Goal: Task Accomplishment & Management: Complete application form

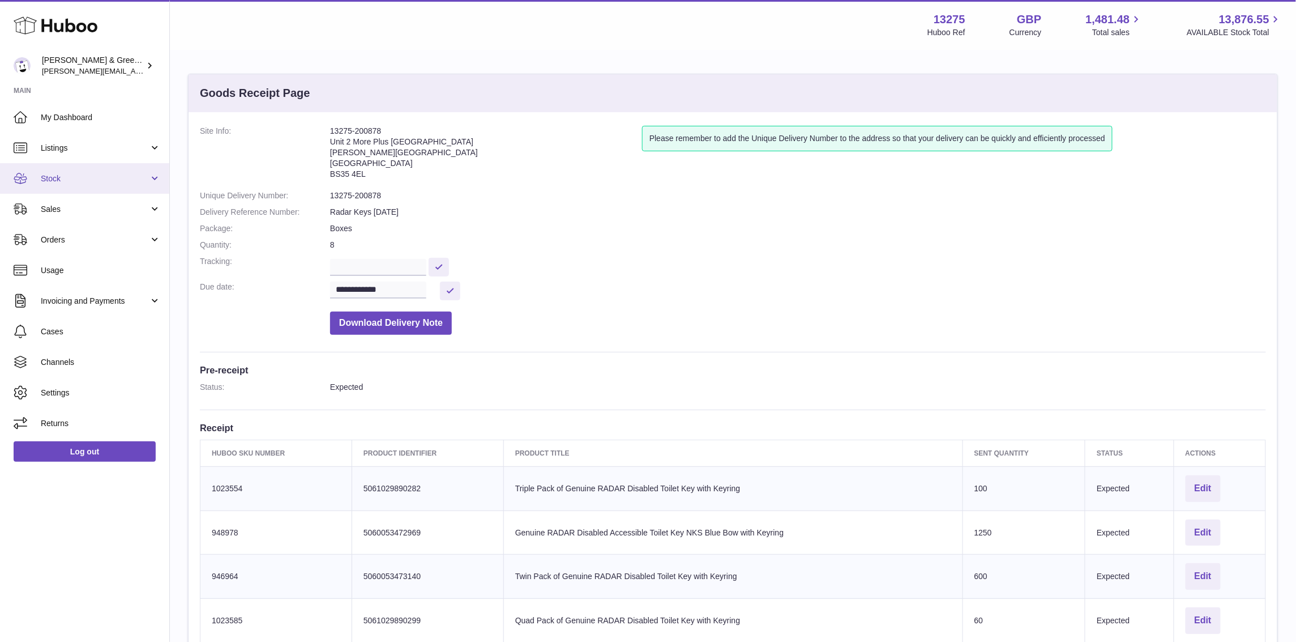
click at [121, 181] on span "Stock" at bounding box center [95, 178] width 108 height 11
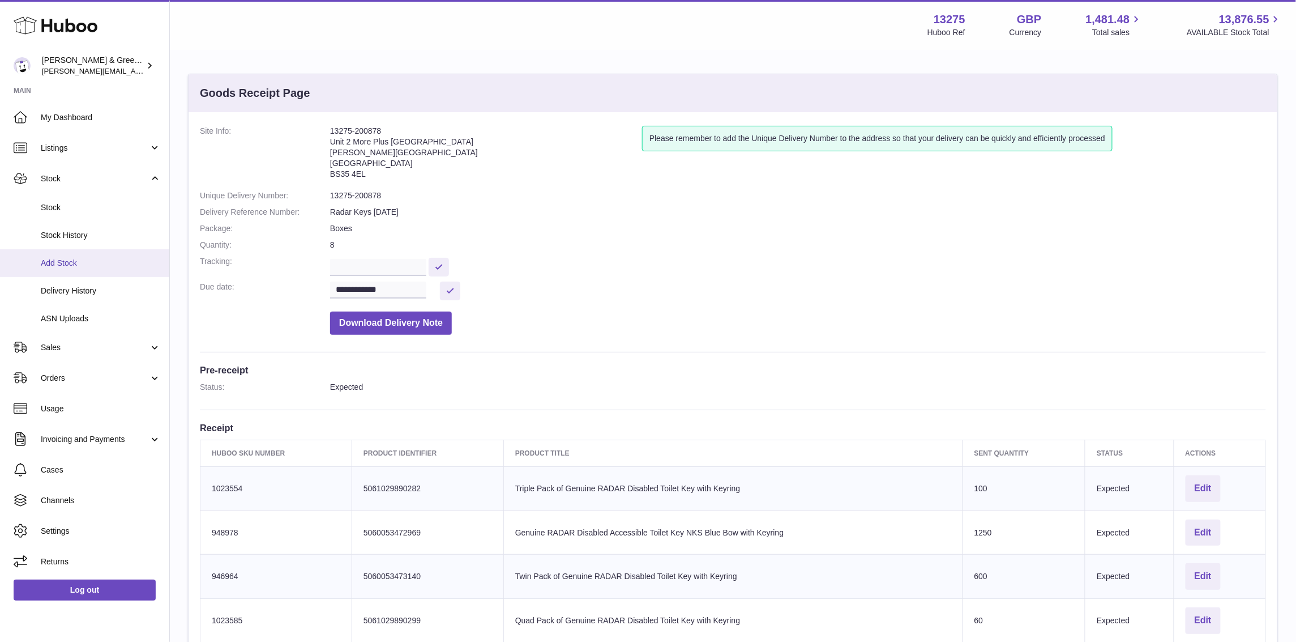
click at [133, 255] on link "Add Stock" at bounding box center [84, 263] width 169 height 28
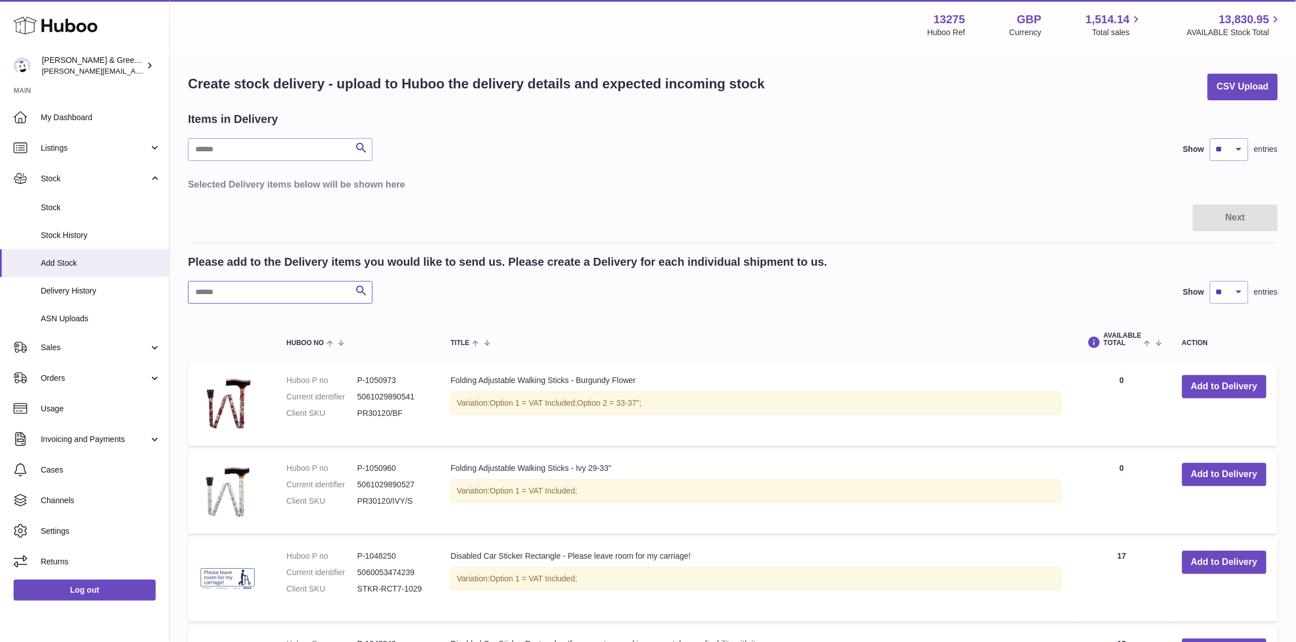
click at [231, 300] on input "text" at bounding box center [280, 292] width 185 height 23
type input "*******"
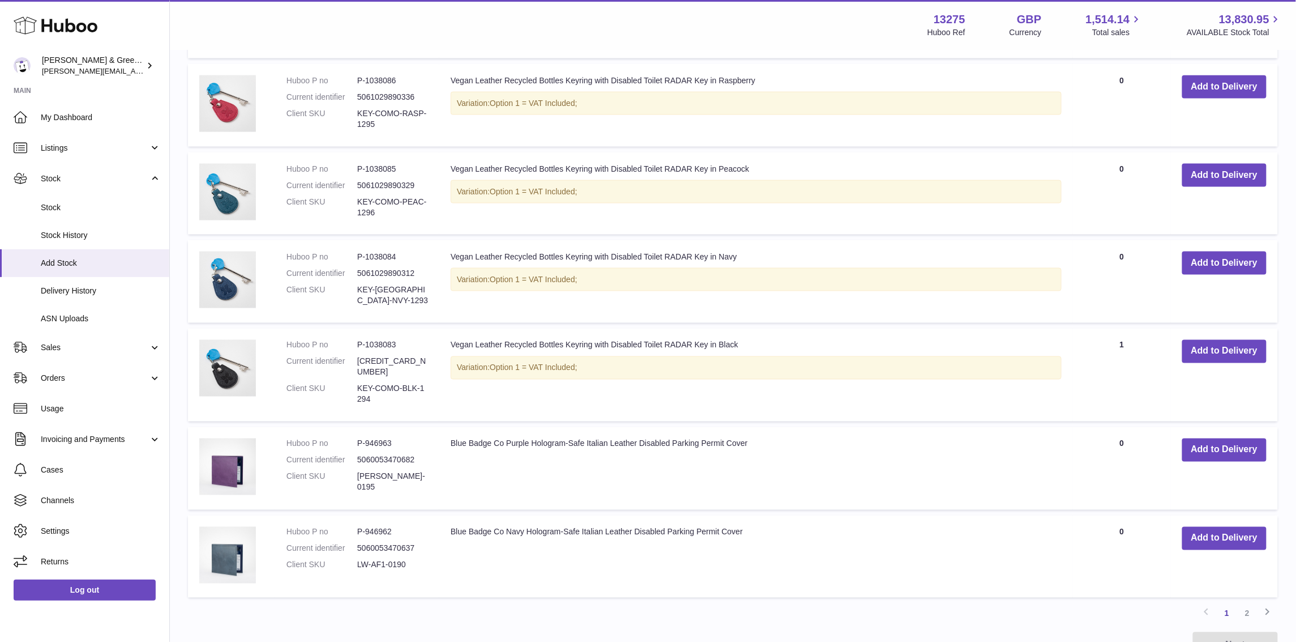
scroll to position [742, 0]
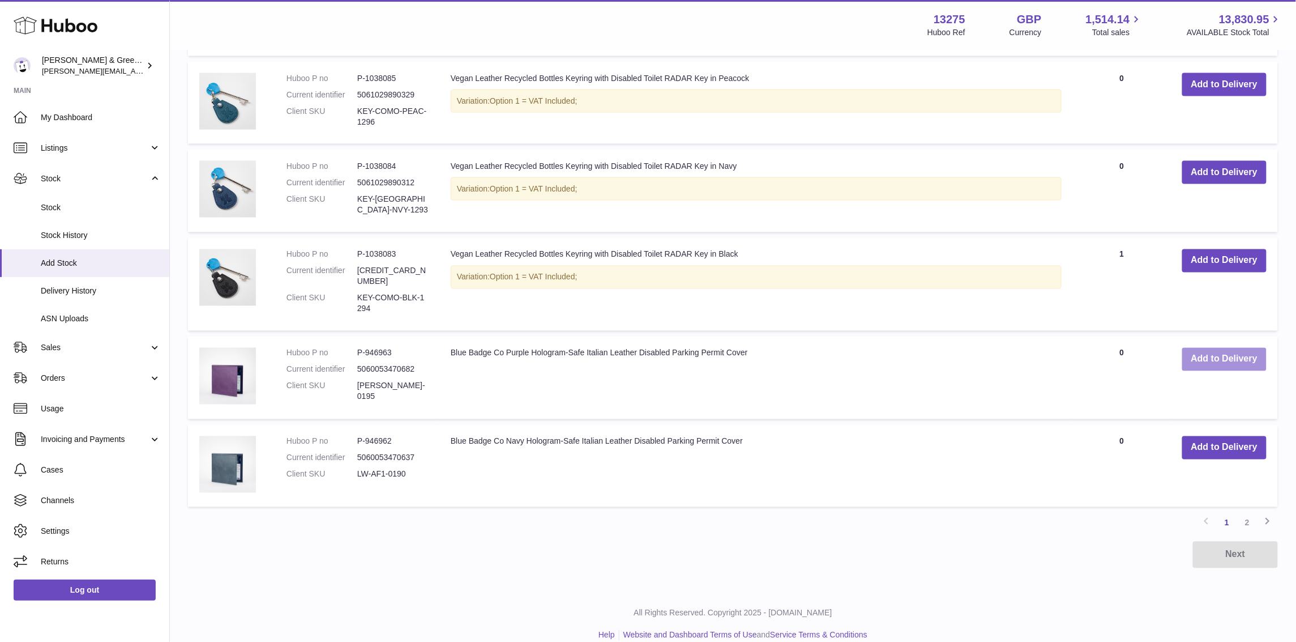
click at [1207, 348] on button "Add to Delivery" at bounding box center [1224, 359] width 84 height 23
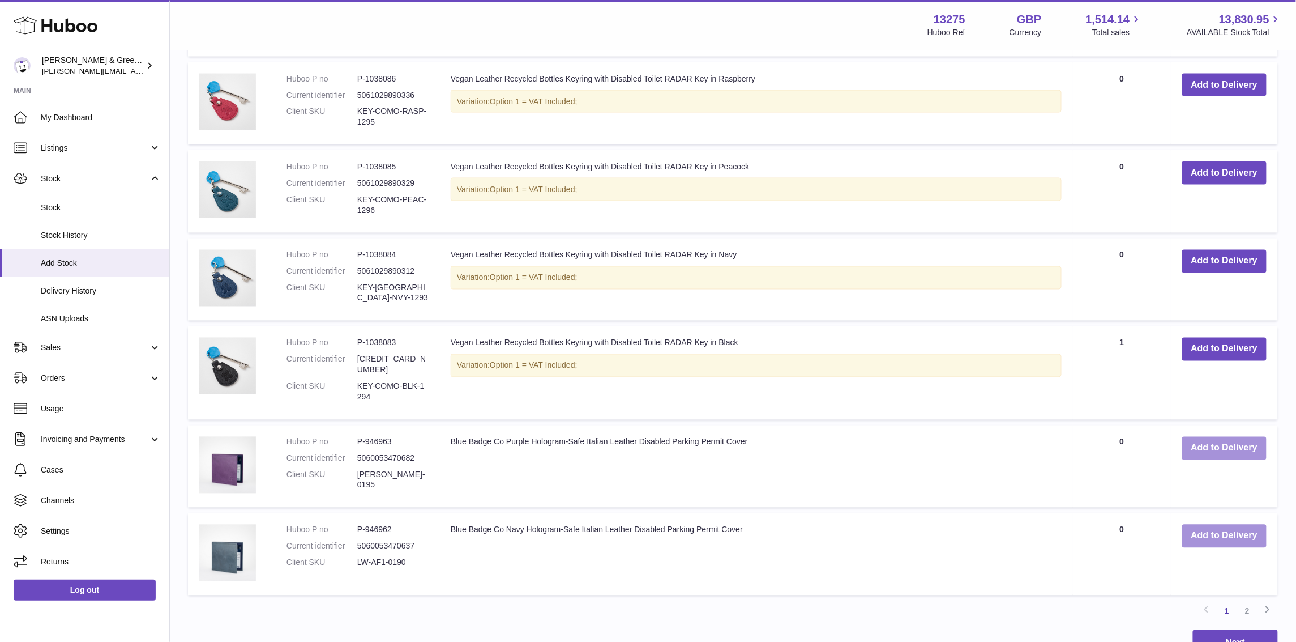
scroll to position [848, 0]
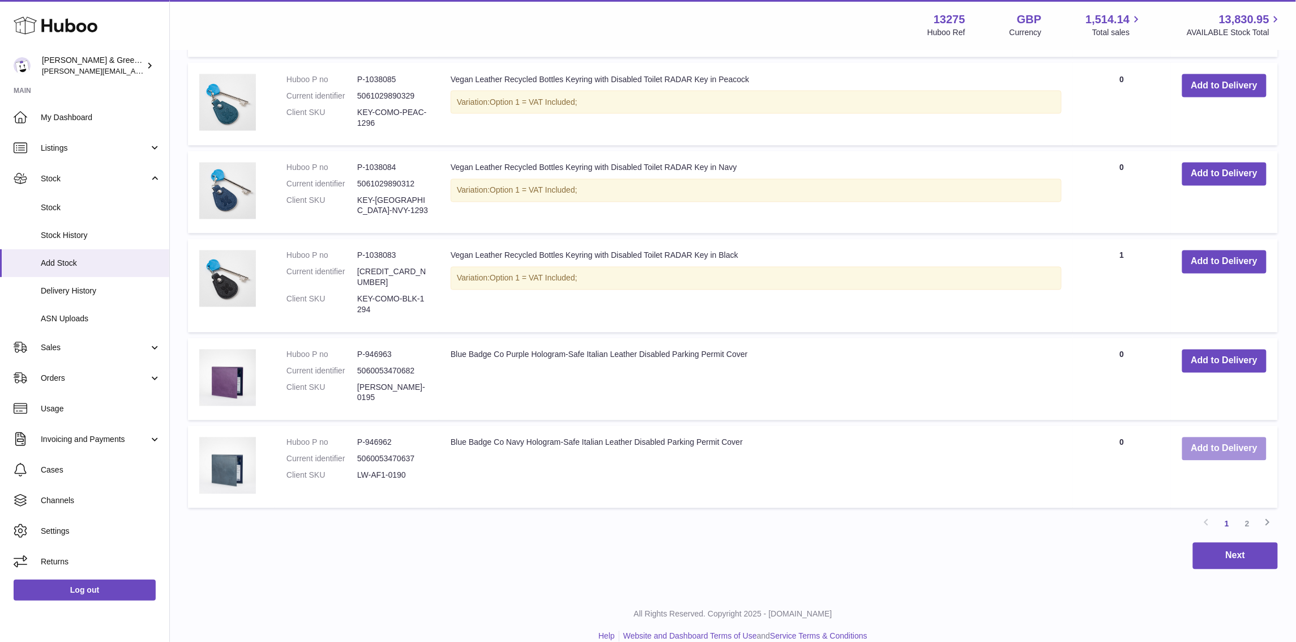
click at [1216, 437] on button "Add to Delivery" at bounding box center [1224, 448] width 84 height 23
click at [1248, 514] on link "2" at bounding box center [1247, 524] width 20 height 20
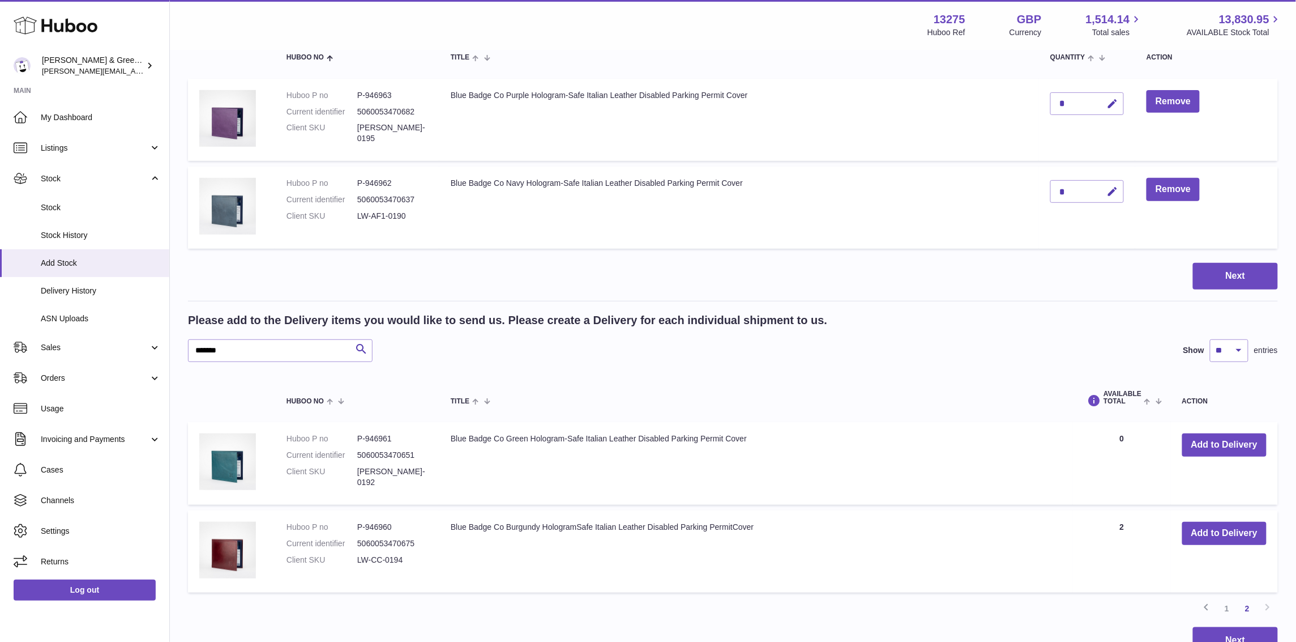
scroll to position [233, 0]
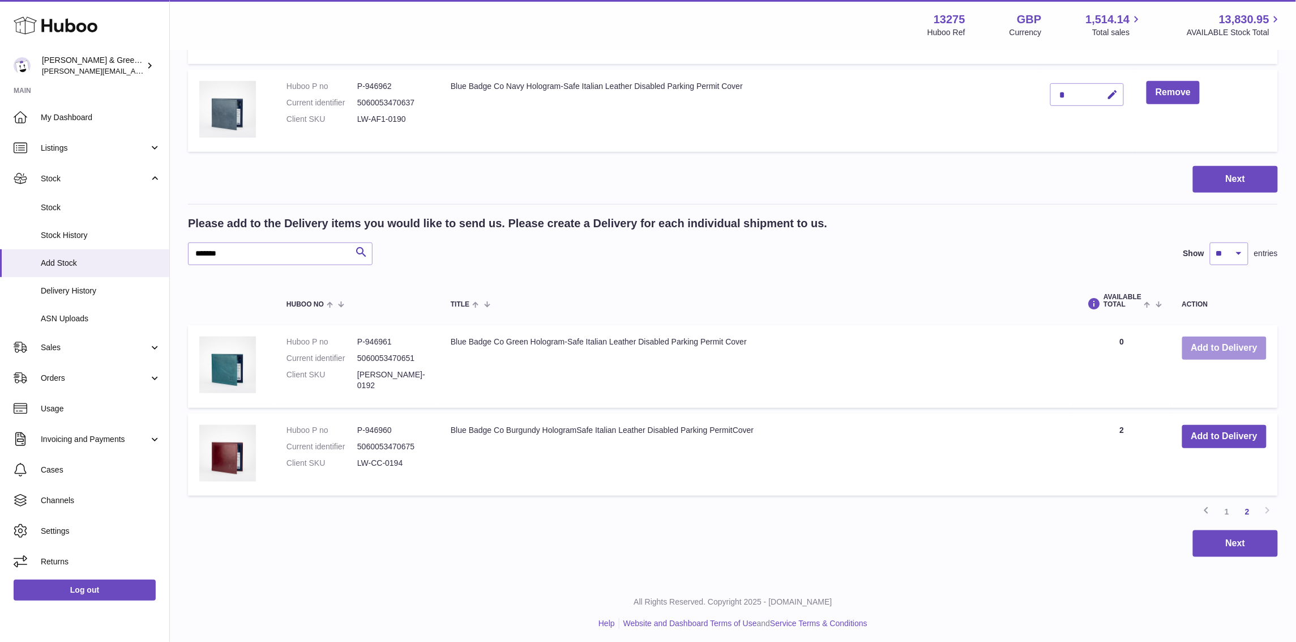
click at [1204, 344] on button "Add to Delivery" at bounding box center [1224, 347] width 84 height 23
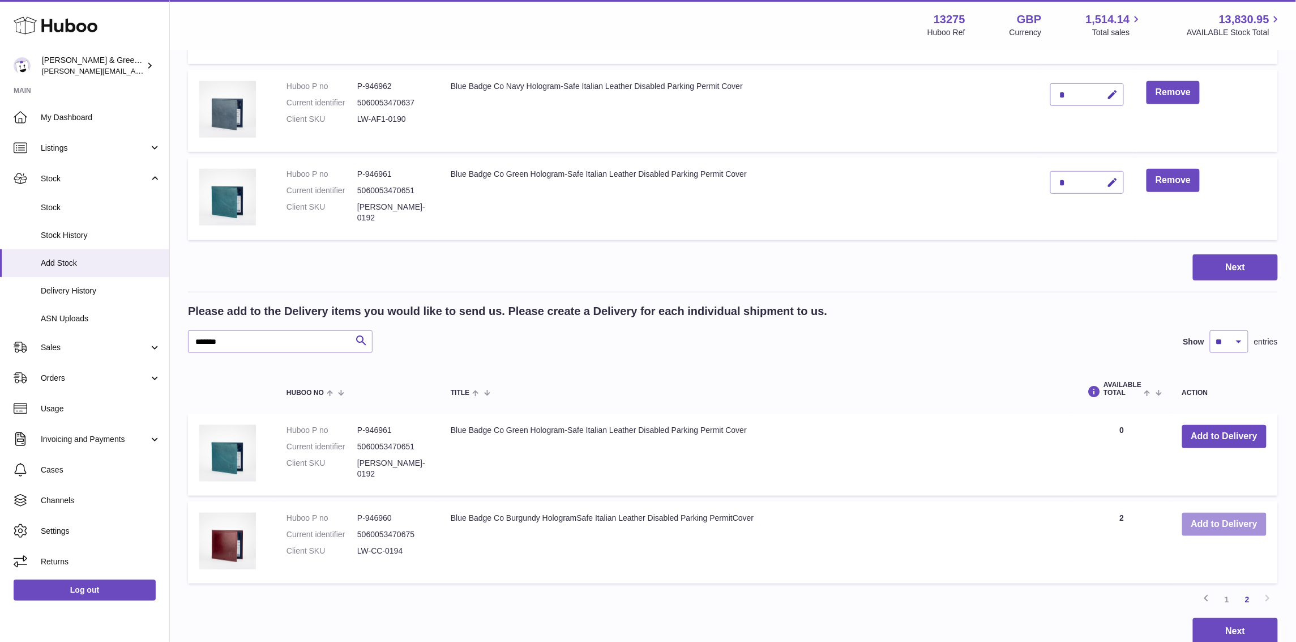
click at [1204, 512] on button "Add to Delivery" at bounding box center [1224, 523] width 84 height 23
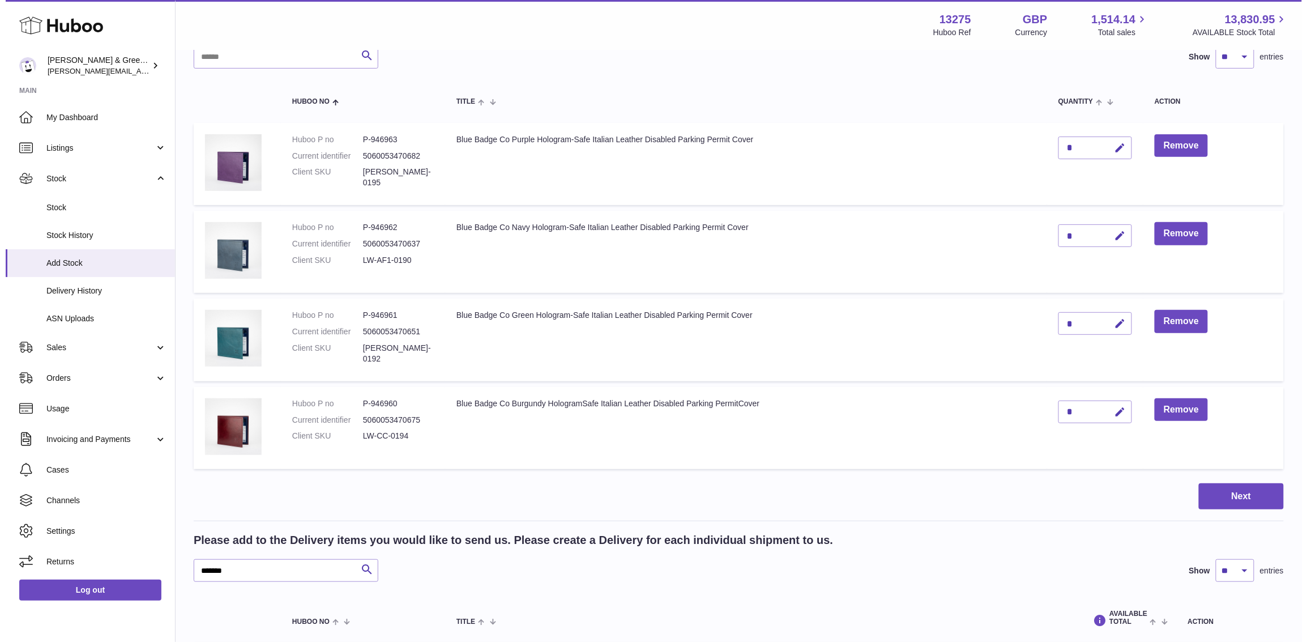
scroll to position [92, 0]
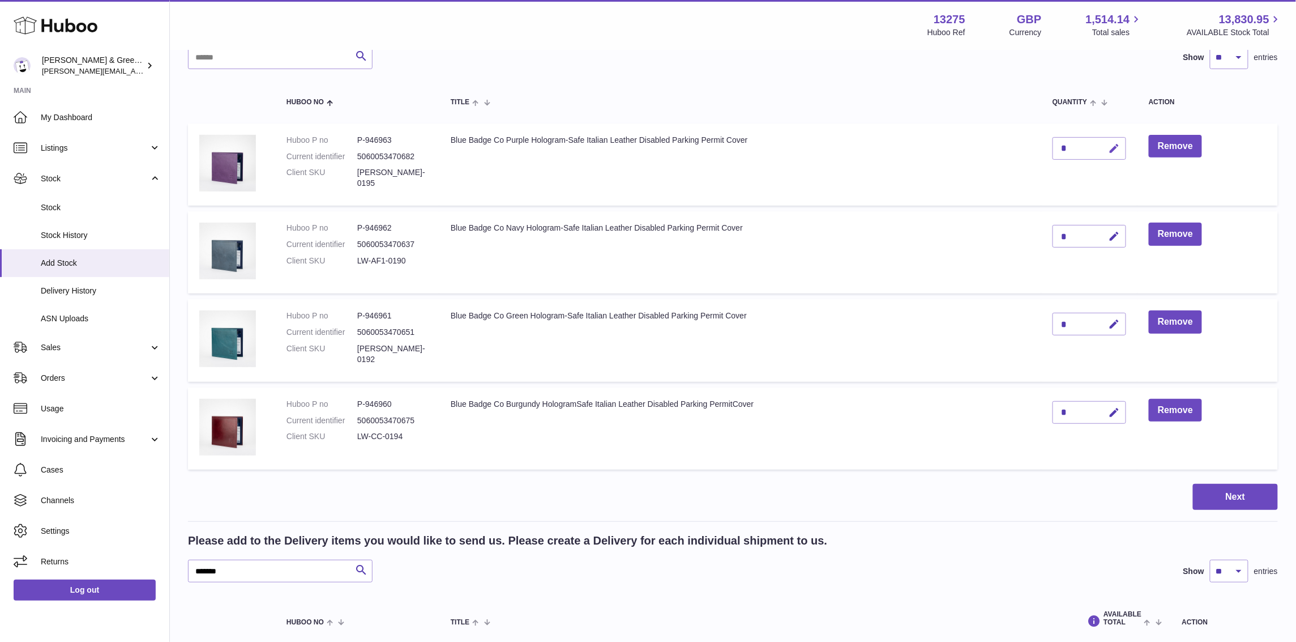
click at [1101, 148] on button "button" at bounding box center [1113, 148] width 27 height 23
click at [1059, 145] on input "*" at bounding box center [1090, 148] width 74 height 23
type input "**"
click at [1114, 145] on icon "submit" at bounding box center [1115, 148] width 10 height 10
click at [1116, 239] on icon "button" at bounding box center [1115, 236] width 12 height 12
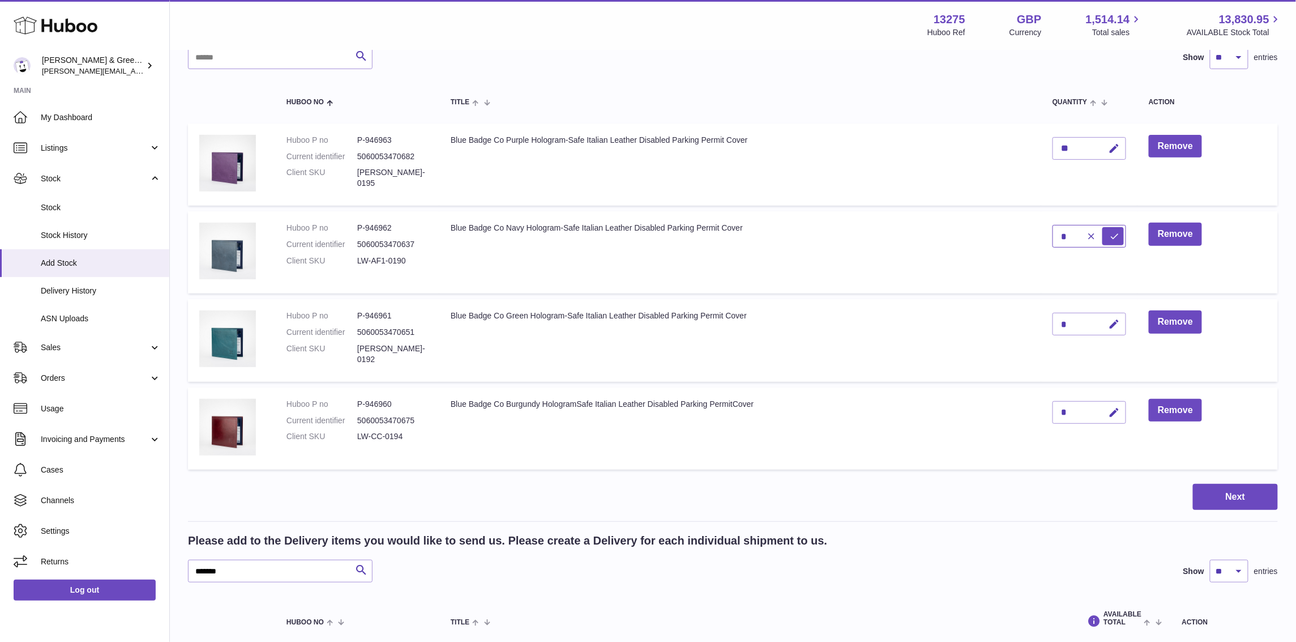
drag, startPoint x: 1076, startPoint y: 232, endPoint x: 1058, endPoint y: 232, distance: 18.7
click at [1058, 232] on input "*" at bounding box center [1090, 236] width 74 height 23
drag, startPoint x: 1076, startPoint y: 235, endPoint x: 968, endPoint y: 228, distance: 107.8
click at [968, 228] on tr "Huboo P no P-946962 Current identifier 5060053470637 Client SKU LW-AF1-0190 Blu…" at bounding box center [733, 252] width 1090 height 82
type input "**"
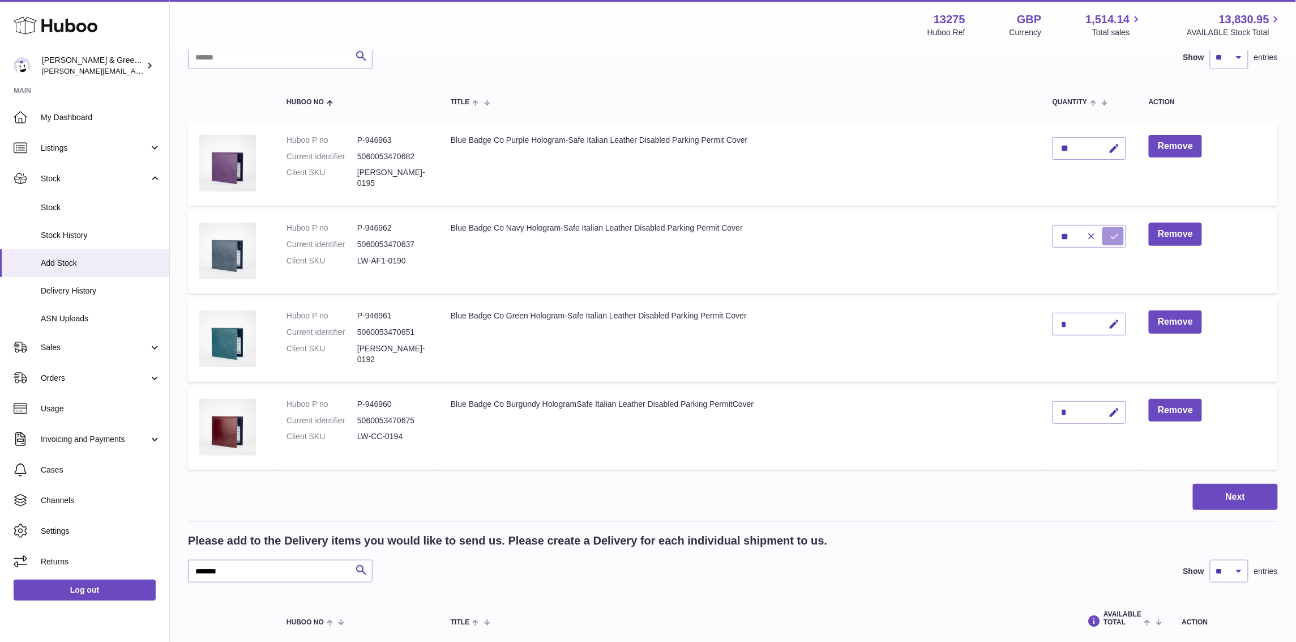
click at [1110, 235] on icon "submit" at bounding box center [1115, 236] width 10 height 10
click at [1114, 326] on icon "button" at bounding box center [1115, 324] width 12 height 12
drag, startPoint x: 1072, startPoint y: 326, endPoint x: 1007, endPoint y: 314, distance: 66.7
click at [1007, 314] on tr "Huboo P no P-946961 Current identifier 5060053470651 Client SKU LW-VG-0192 Blue…" at bounding box center [733, 340] width 1090 height 83
type input "**"
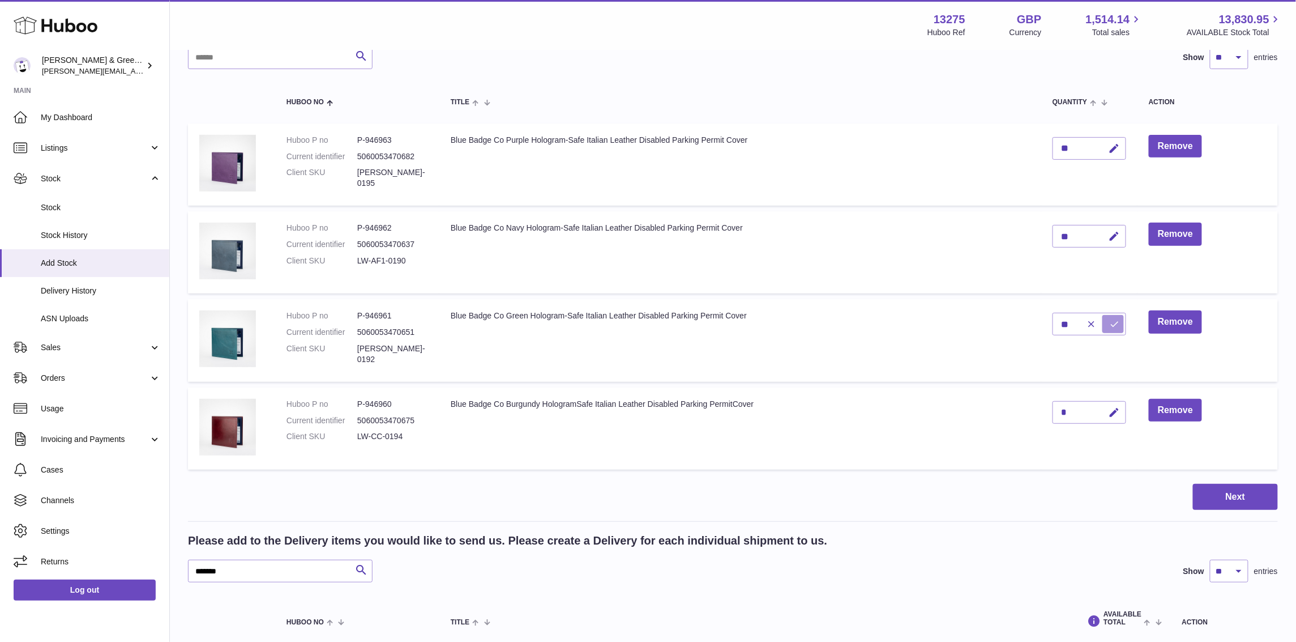
click at [1118, 324] on icon "submit" at bounding box center [1115, 324] width 10 height 10
click at [1116, 412] on icon "button" at bounding box center [1115, 413] width 12 height 12
drag, startPoint x: 1066, startPoint y: 407, endPoint x: 1052, endPoint y: 407, distance: 13.6
click at [1052, 407] on td "*" at bounding box center [1089, 428] width 96 height 82
type input "**"
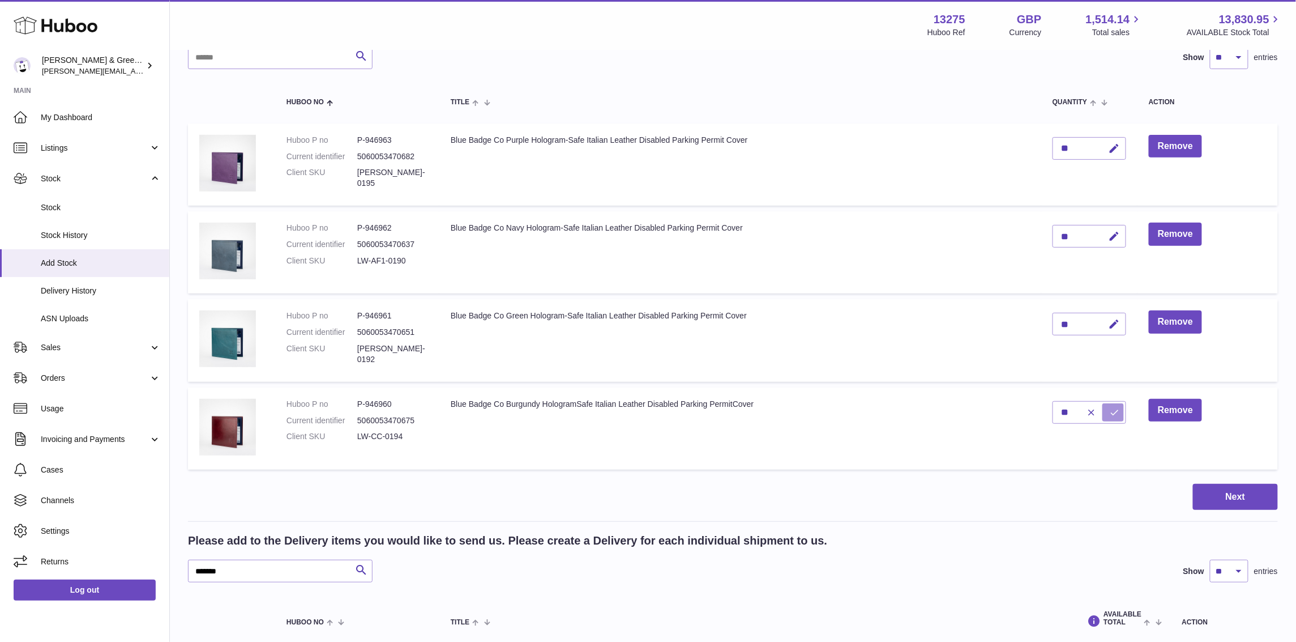
click at [1115, 403] on button "submit" at bounding box center [1114, 412] width 22 height 18
click at [1249, 491] on button "Next" at bounding box center [1235, 497] width 85 height 27
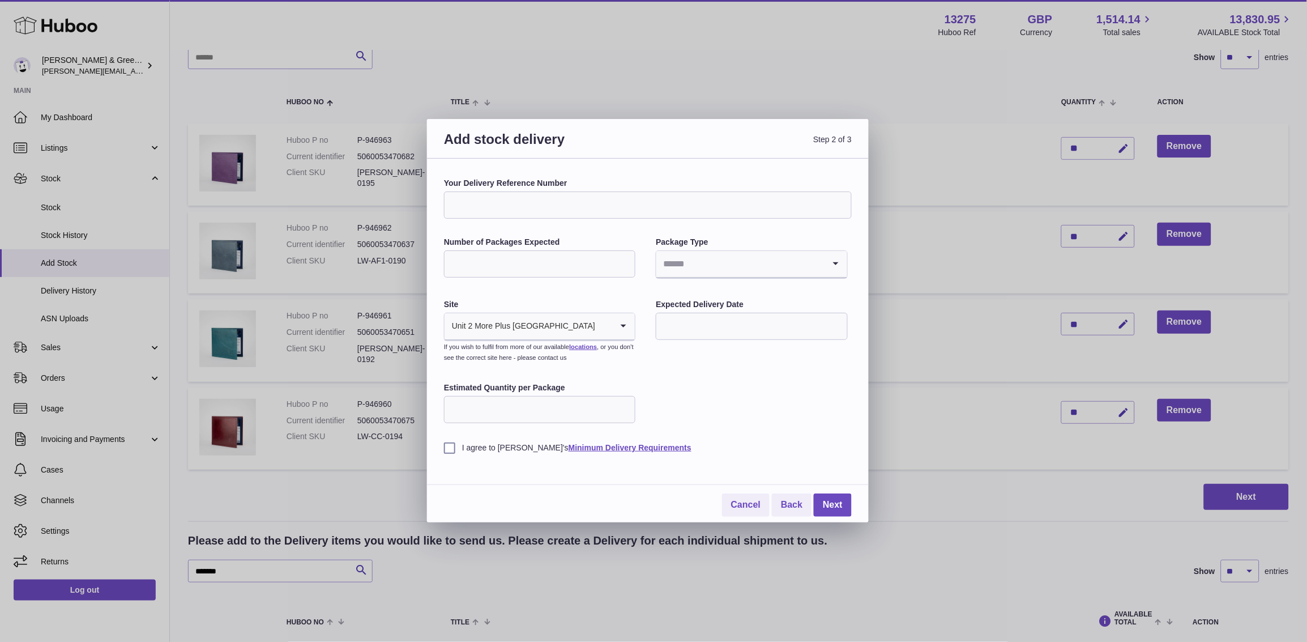
click at [588, 182] on label "Your Delivery Reference Number" at bounding box center [648, 183] width 408 height 11
click at [588, 191] on input "Your Delivery Reference Number" at bounding box center [648, 204] width 408 height 27
click at [578, 204] on input "Your Delivery Reference Number" at bounding box center [648, 204] width 408 height 27
type input "*"
type input "**********"
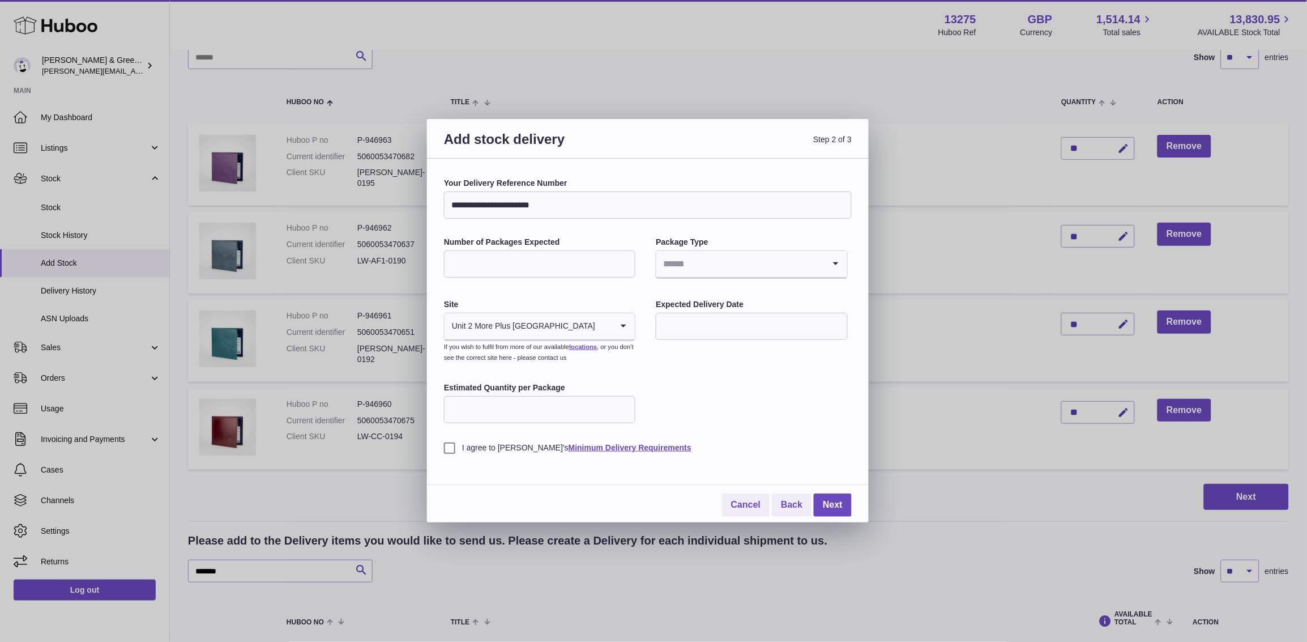
click at [495, 250] on input "Number of Packages Expected" at bounding box center [539, 263] width 191 height 27
type input "*"
click at [734, 347] on li "Boxes" at bounding box center [751, 339] width 189 height 23
click at [732, 336] on input "text" at bounding box center [751, 326] width 191 height 27
click at [808, 356] on button "button" at bounding box center [816, 353] width 23 height 27
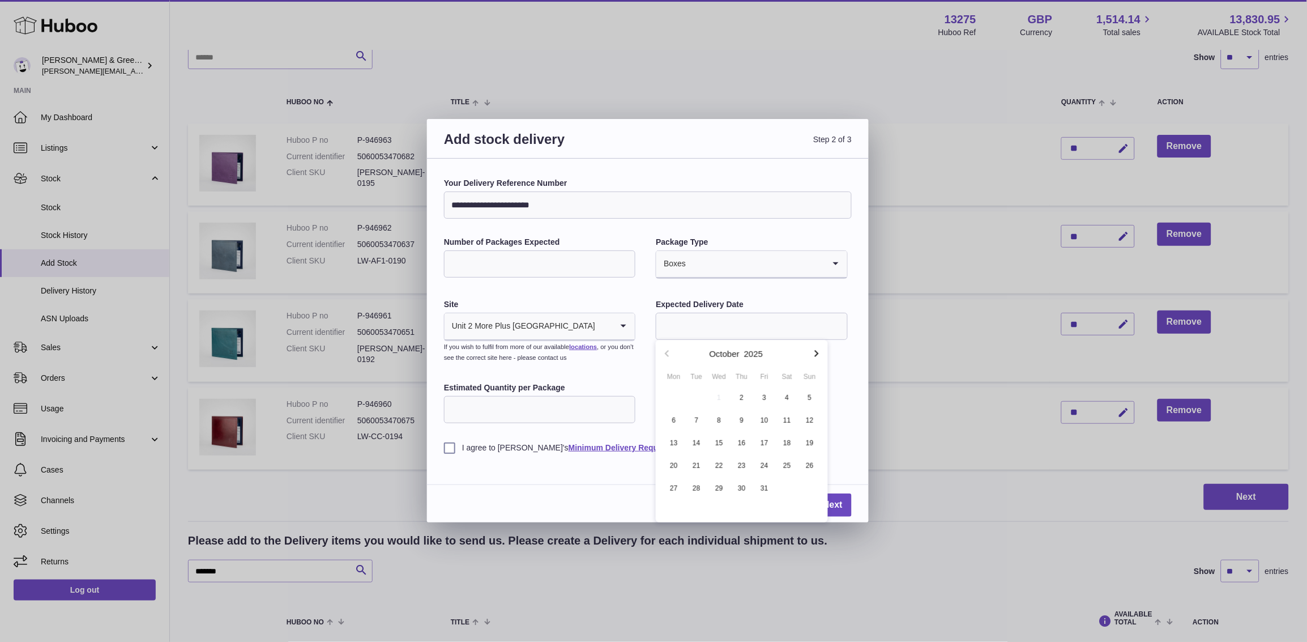
click at [814, 356] on icon "button" at bounding box center [817, 354] width 14 height 14
click at [668, 356] on icon "button" at bounding box center [667, 353] width 4 height 7
click at [744, 397] on span "2" at bounding box center [742, 397] width 20 height 20
type input "**********"
click at [516, 425] on div "Estimated Quantity per Package" at bounding box center [539, 403] width 191 height 43
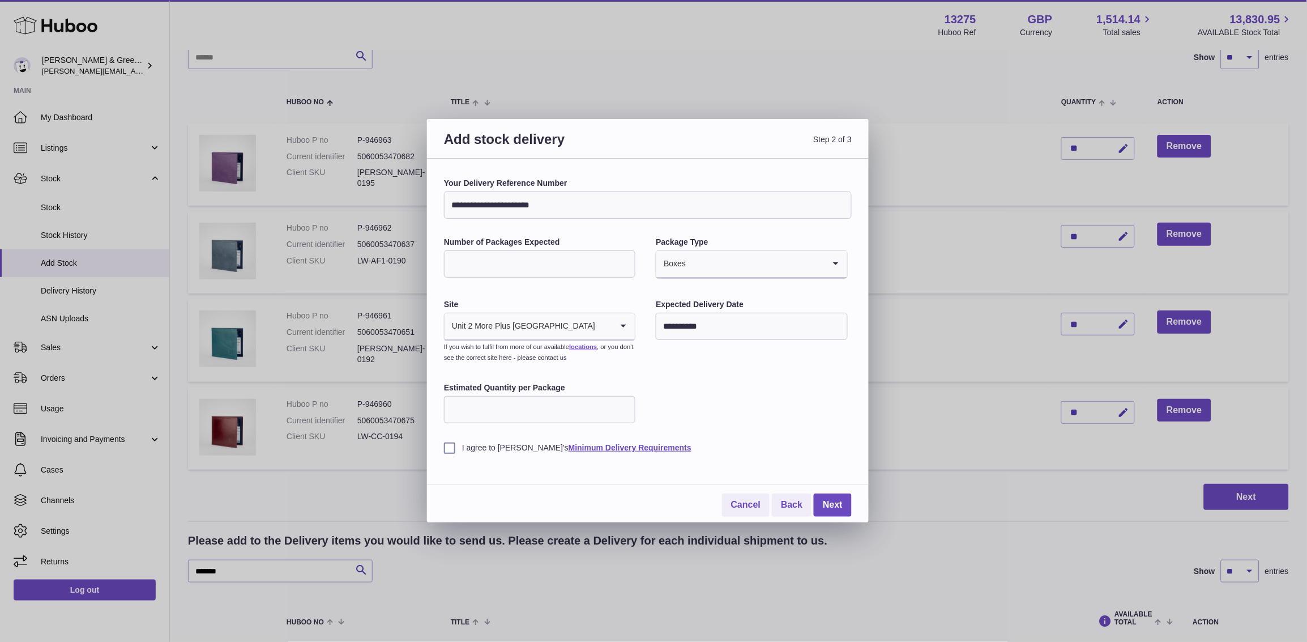
click at [523, 412] on input "Estimated Quantity per Package" at bounding box center [539, 409] width 191 height 27
click at [523, 405] on input "Estimated Quantity per Package" at bounding box center [539, 409] width 191 height 27
type input "**"
click at [454, 451] on label "I agree to Huboo's Minimum Delivery Requirements" at bounding box center [648, 447] width 408 height 11
click at [835, 507] on link "Next" at bounding box center [833, 504] width 38 height 23
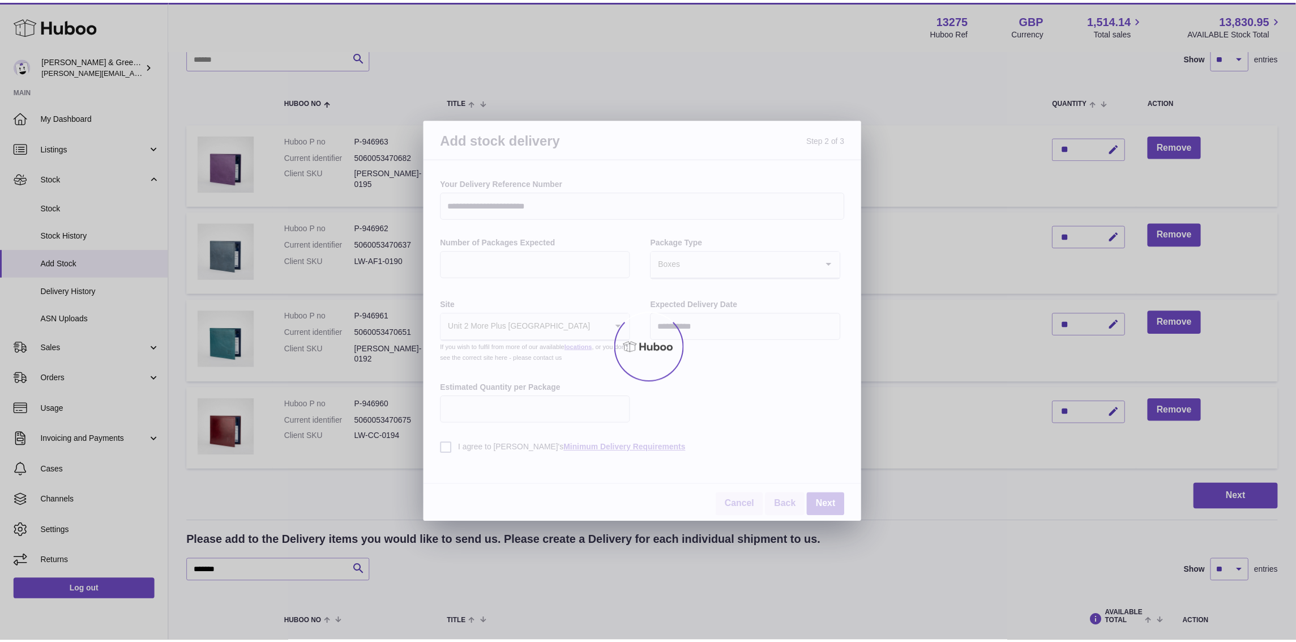
scroll to position [40, 0]
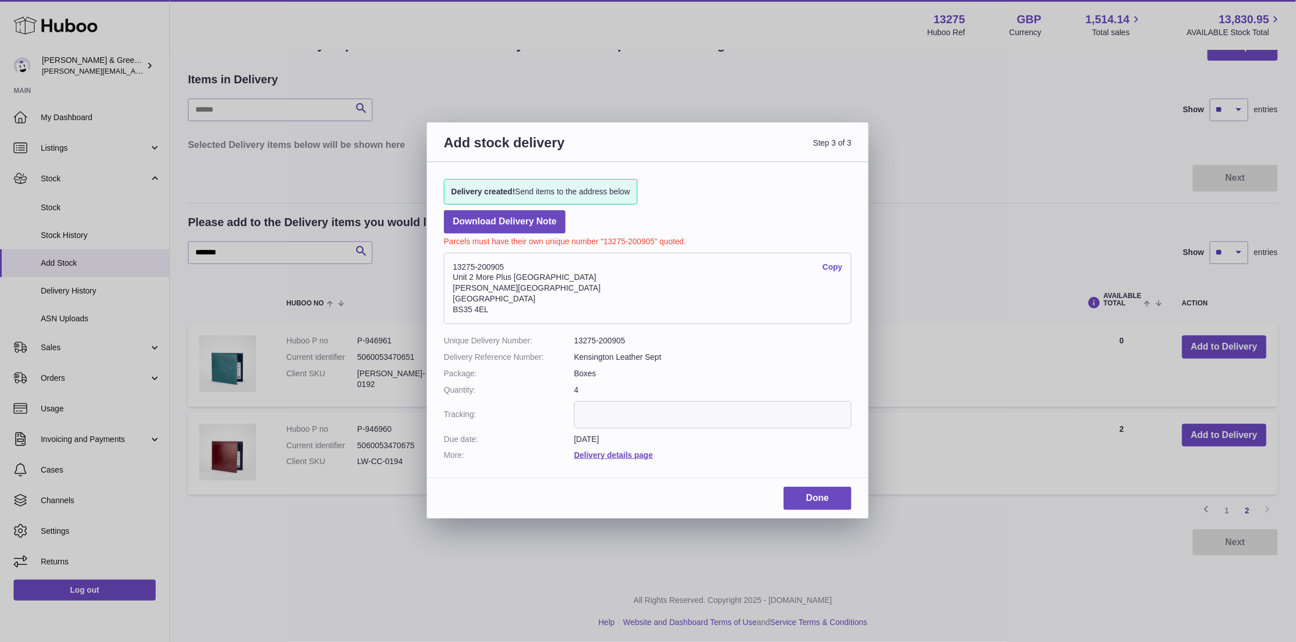
drag, startPoint x: 495, startPoint y: 314, endPoint x: 455, endPoint y: 263, distance: 64.5
click at [455, 263] on address "13275-200905 Copy Unit 2 More Plus Central Park Hudson Ave Severn Beach BS35 4EL" at bounding box center [648, 288] width 408 height 71
click at [831, 265] on link "Copy" at bounding box center [833, 267] width 20 height 11
drag, startPoint x: 549, startPoint y: 264, endPoint x: 445, endPoint y: 266, distance: 103.6
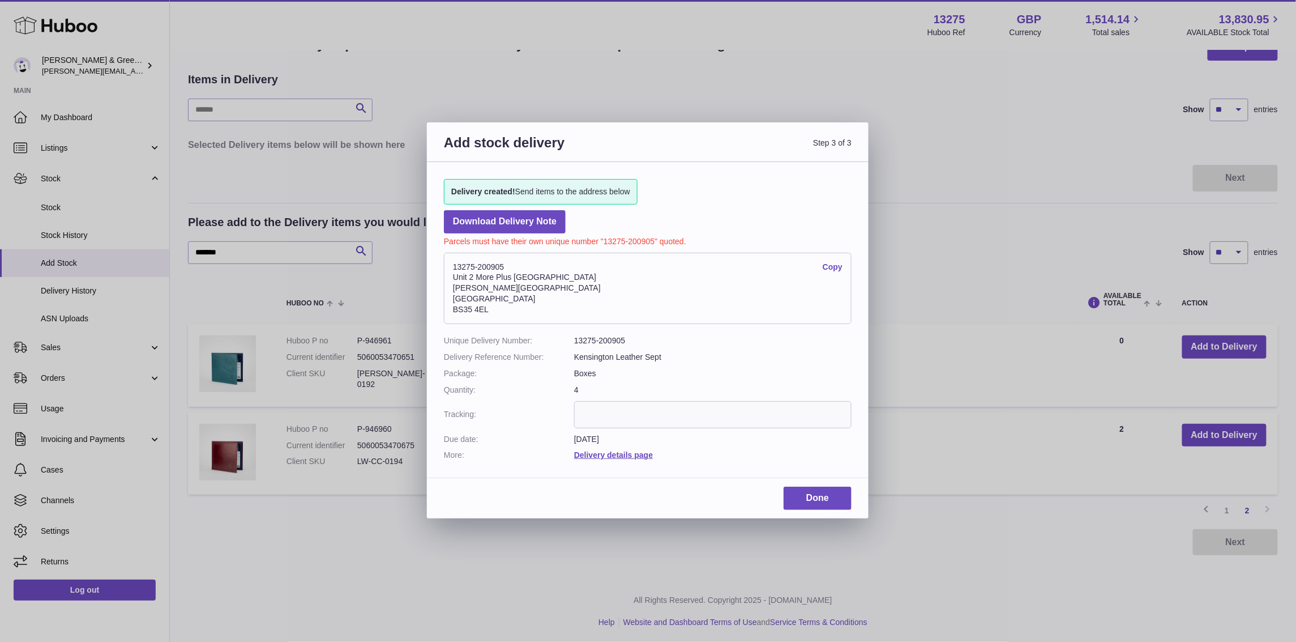
click at [445, 266] on address "13275-200905 Copy Unit 2 More Plus Central Park Hudson Ave Severn Beach BS35 4EL" at bounding box center [648, 288] width 408 height 71
copy address "13275-200905"
drag, startPoint x: 808, startPoint y: 505, endPoint x: 315, endPoint y: 153, distance: 605.3
click at [809, 504] on link "Done" at bounding box center [818, 497] width 68 height 23
